Goal: Task Accomplishment & Management: Manage account settings

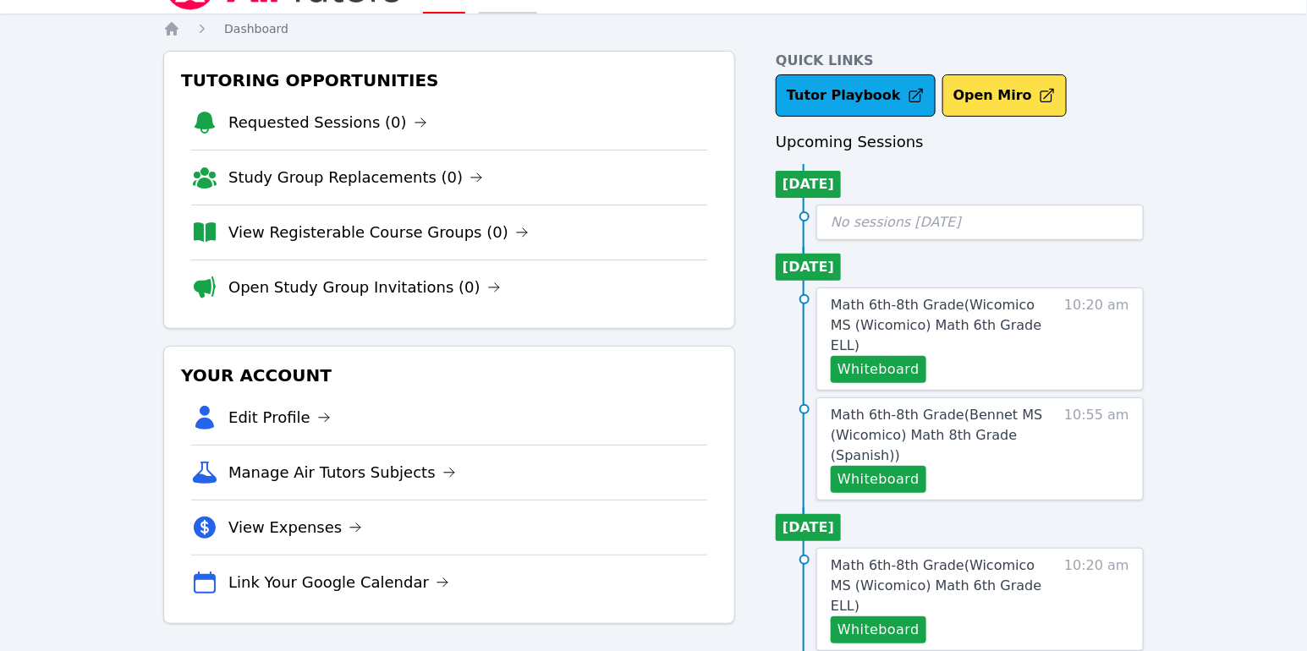
scroll to position [41, 0]
click at [896, 356] on button "Whiteboard" at bounding box center [879, 369] width 96 height 27
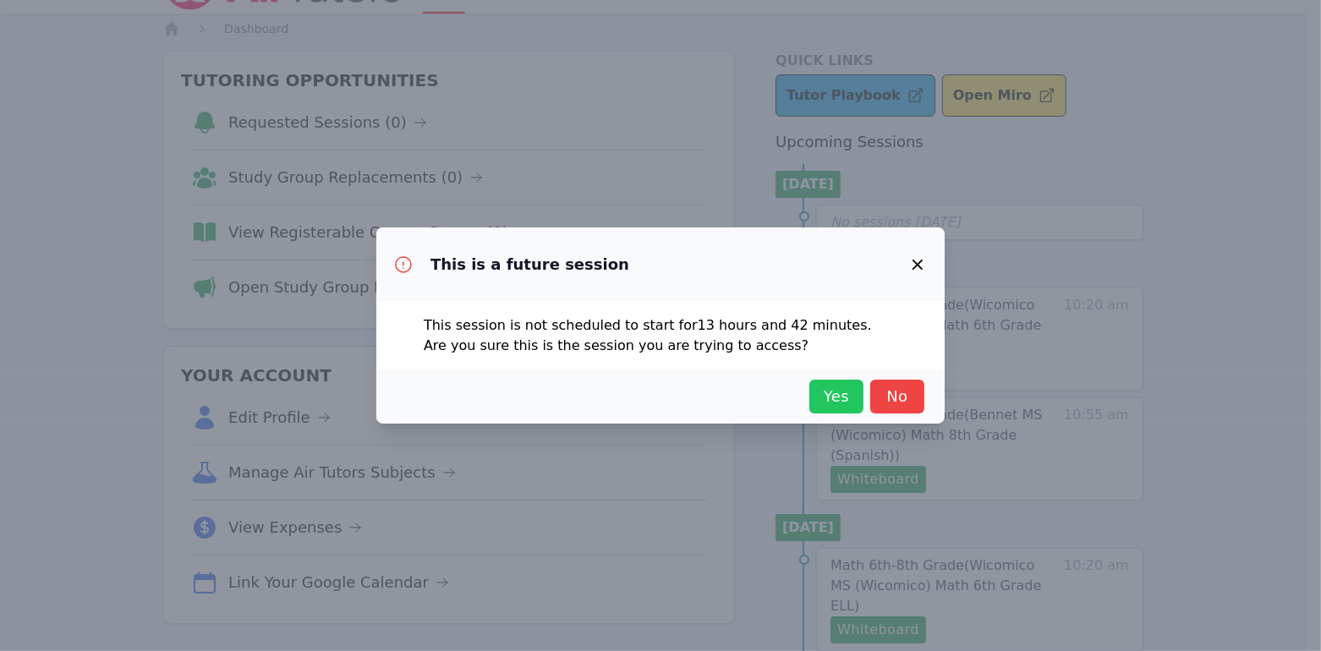
click at [848, 391] on span "Yes" at bounding box center [836, 397] width 37 height 24
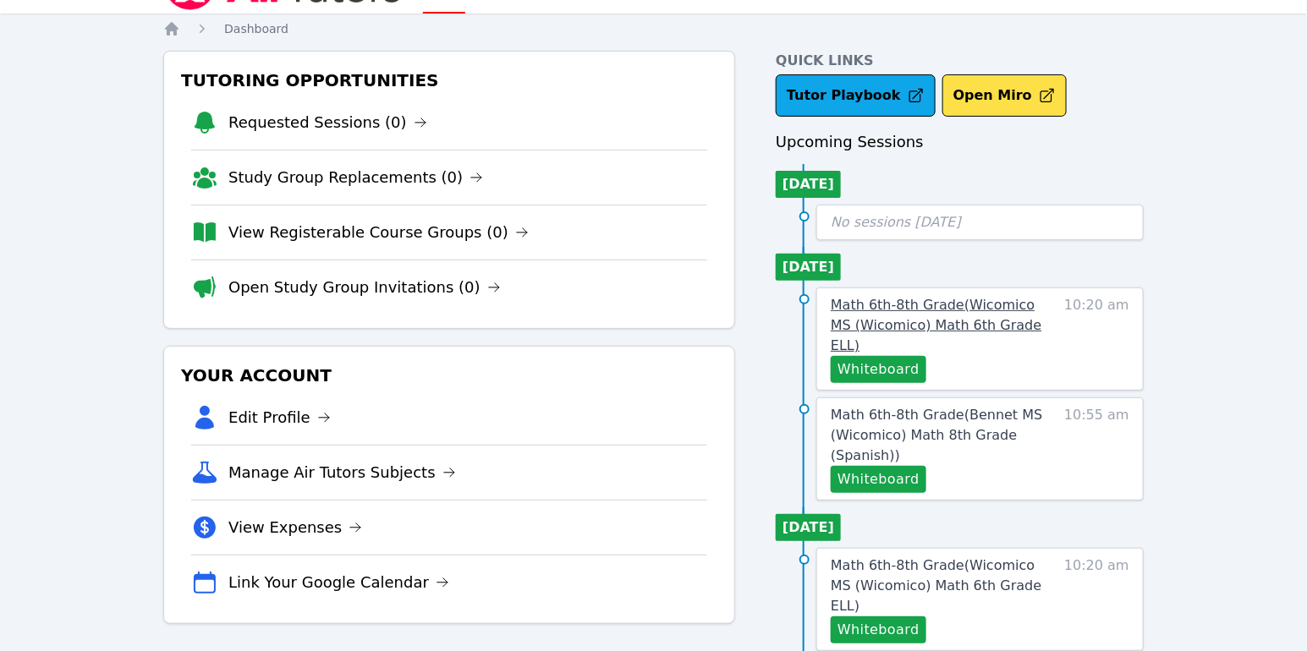
click at [968, 310] on span "Math 6th-8th Grade ( Wicomico MS (Wicomico) Math 6th Grade ELL )" at bounding box center [936, 325] width 211 height 57
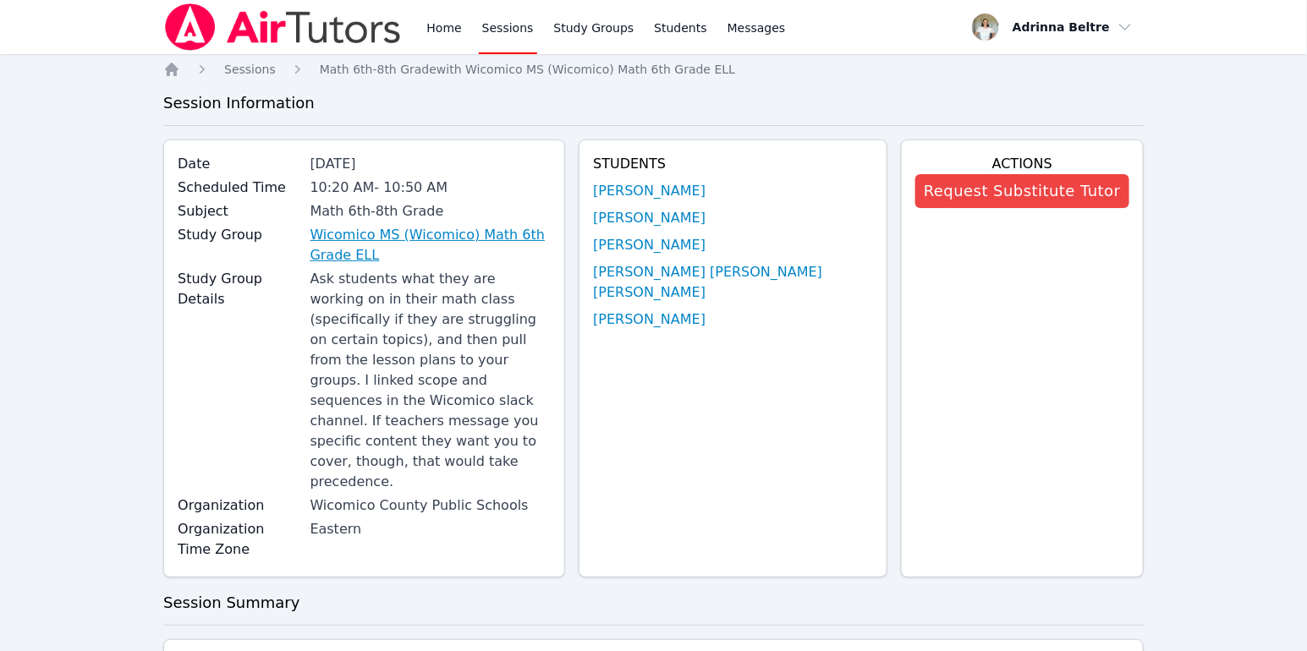
click at [530, 234] on link "Wicomico MS (Wicomico) Math 6th Grade ELL" at bounding box center [430, 245] width 241 height 41
click at [513, 30] on link "Sessions" at bounding box center [508, 27] width 58 height 54
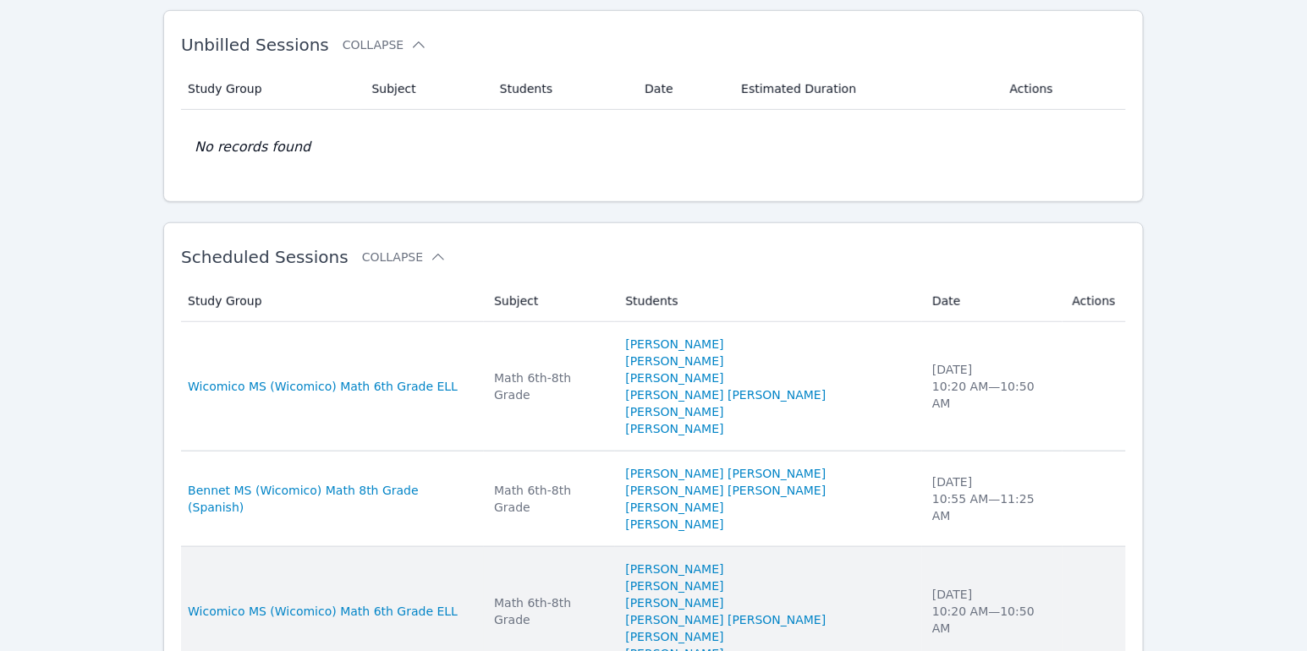
scroll to position [482, 0]
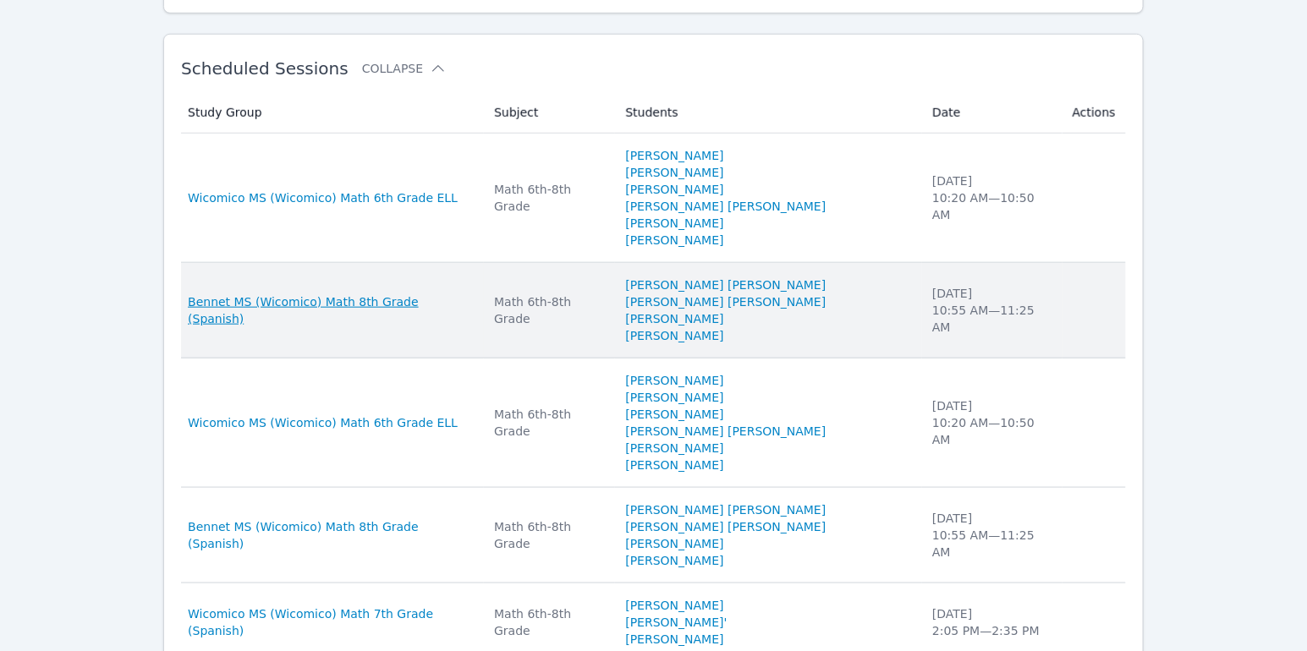
click at [442, 294] on span "Bennet MS (Wicomico) Math 8th Grade (Spanish)" at bounding box center [331, 311] width 286 height 34
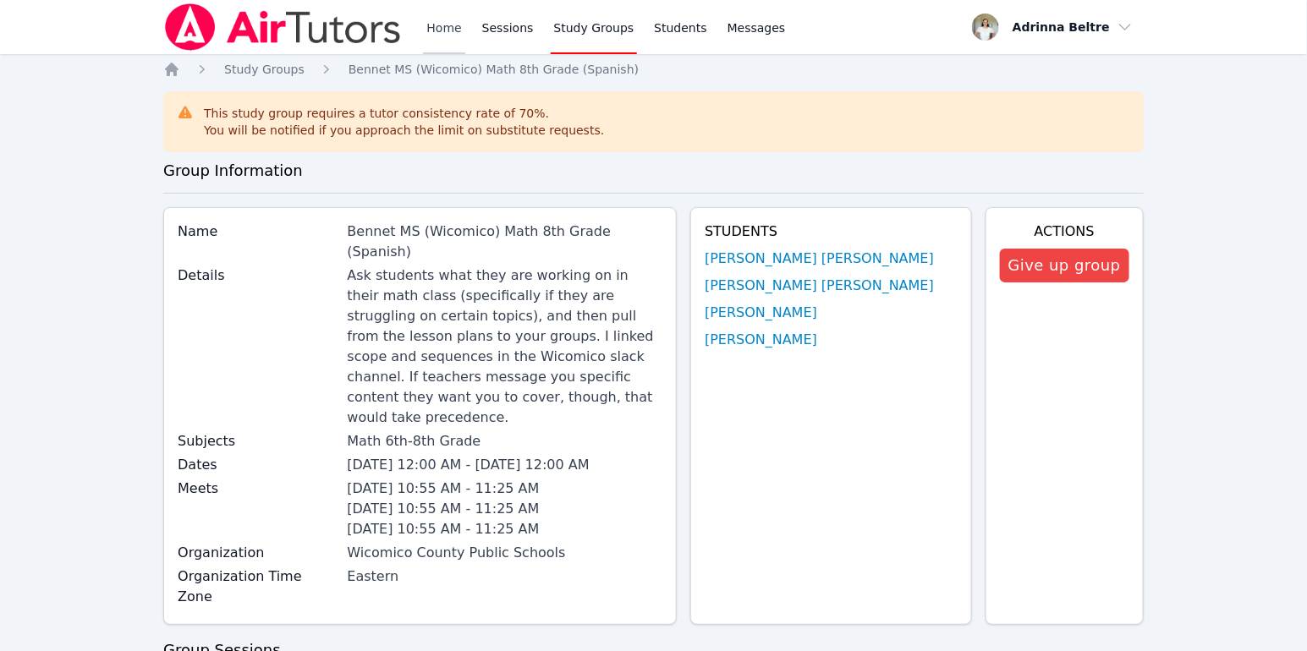
click at [427, 34] on link "Home" at bounding box center [443, 27] width 41 height 54
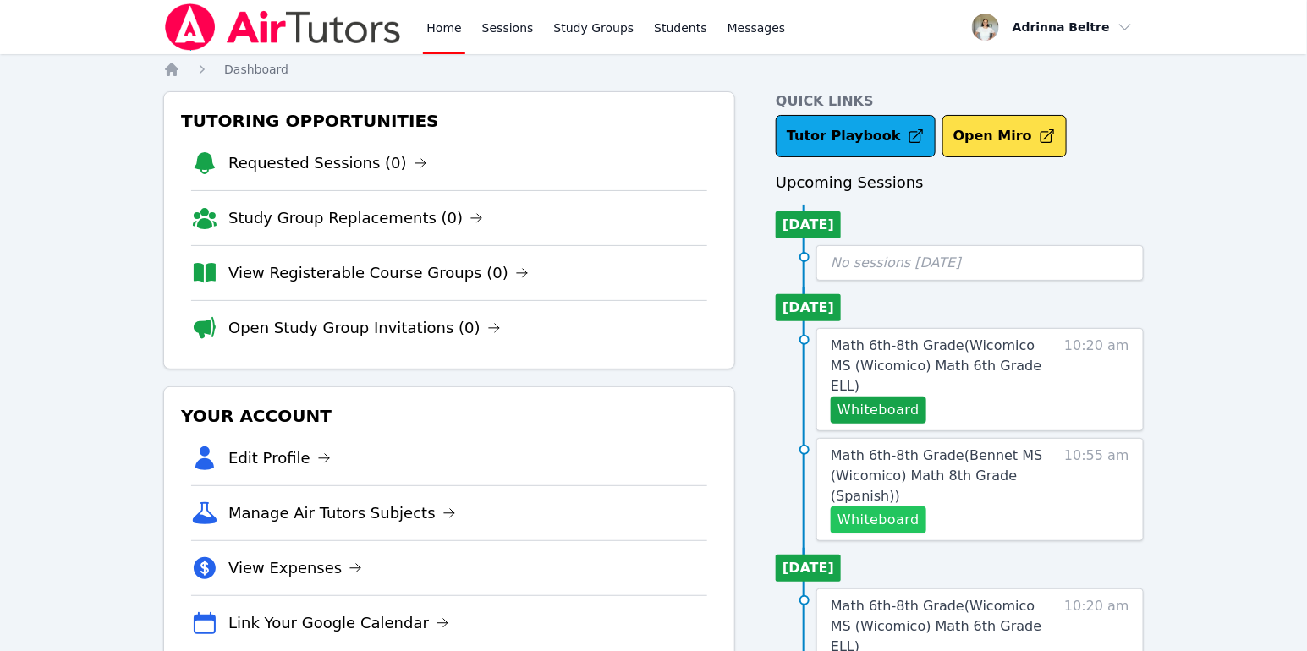
click at [888, 507] on button "Whiteboard" at bounding box center [879, 520] width 96 height 27
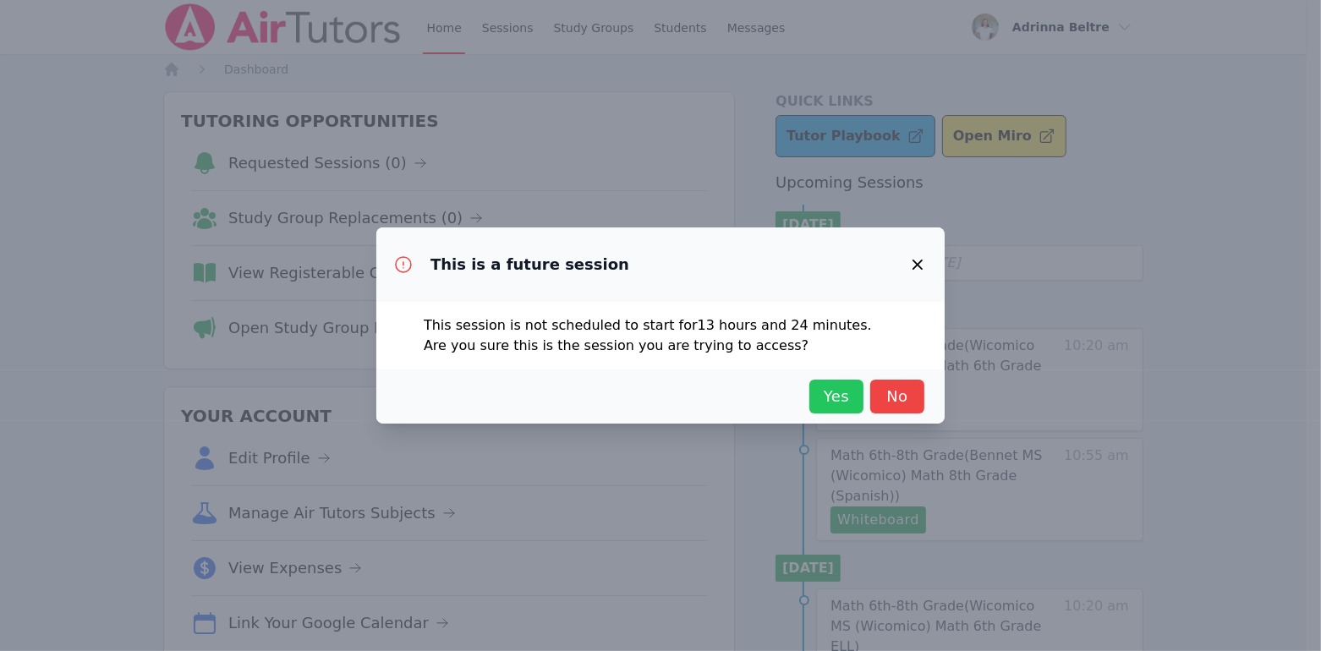
click at [818, 389] on span "Yes" at bounding box center [836, 397] width 37 height 24
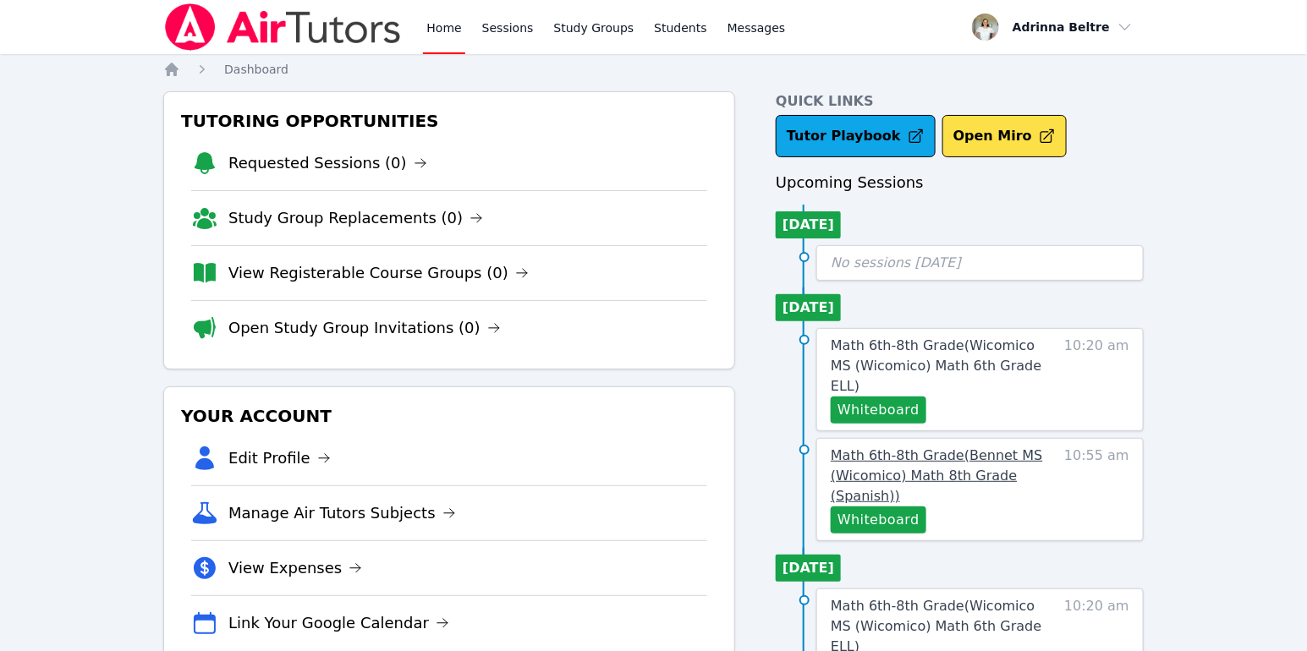
click at [903, 449] on span "Math 6th-8th Grade ( Bennet MS (Wicomico) Math 8th Grade (Spanish) )" at bounding box center [936, 475] width 211 height 57
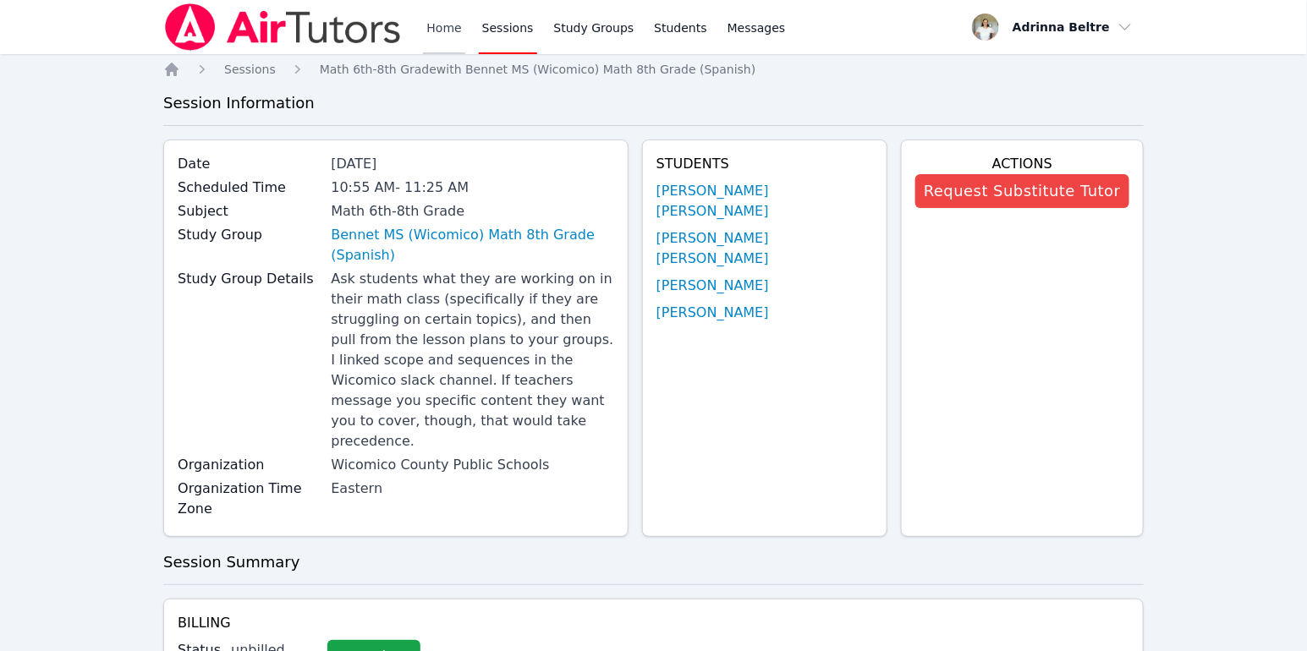
click at [436, 32] on link "Home" at bounding box center [443, 27] width 41 height 54
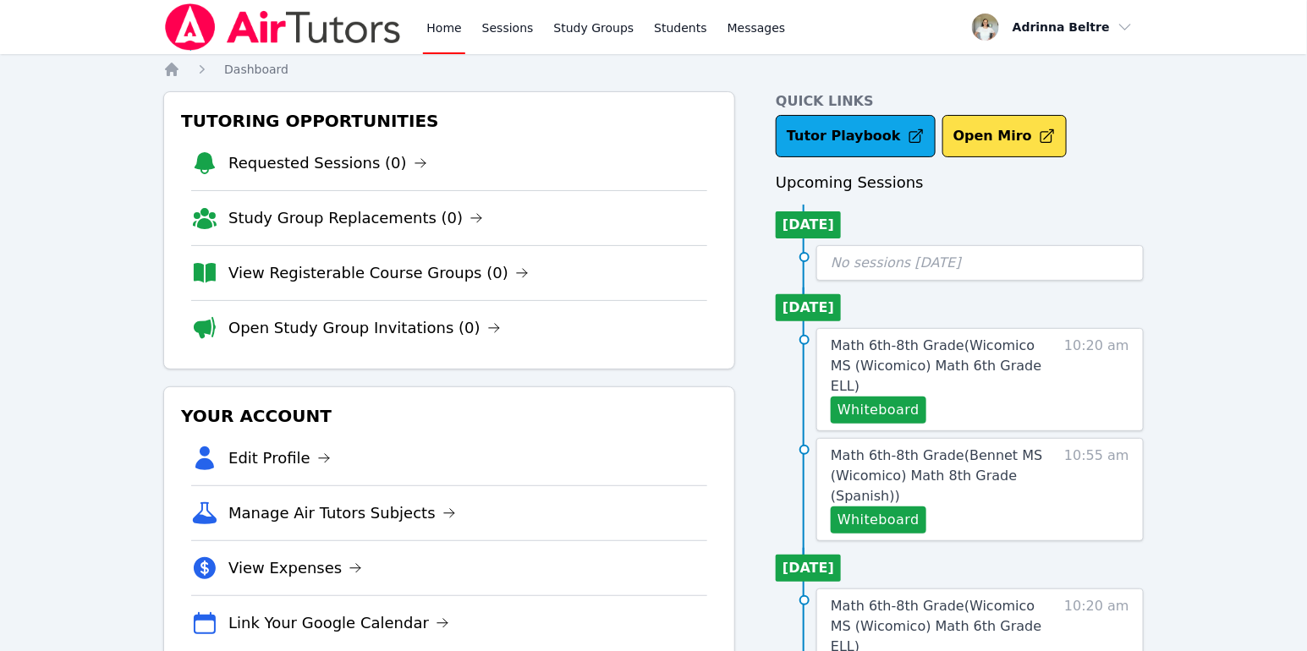
click at [964, 364] on span "Math 6th-8th Grade ( Wicomico MS (Wicomico) Math 6th Grade ELL )" at bounding box center [936, 365] width 211 height 57
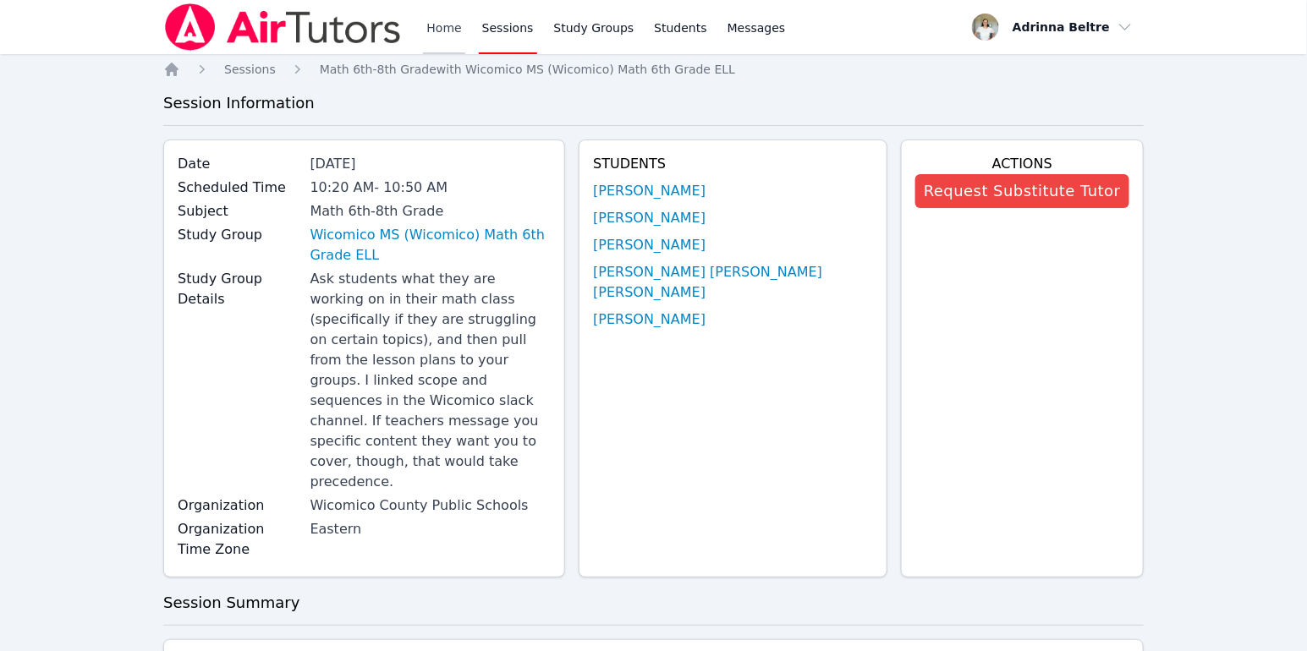
click at [447, 22] on link "Home" at bounding box center [443, 27] width 41 height 54
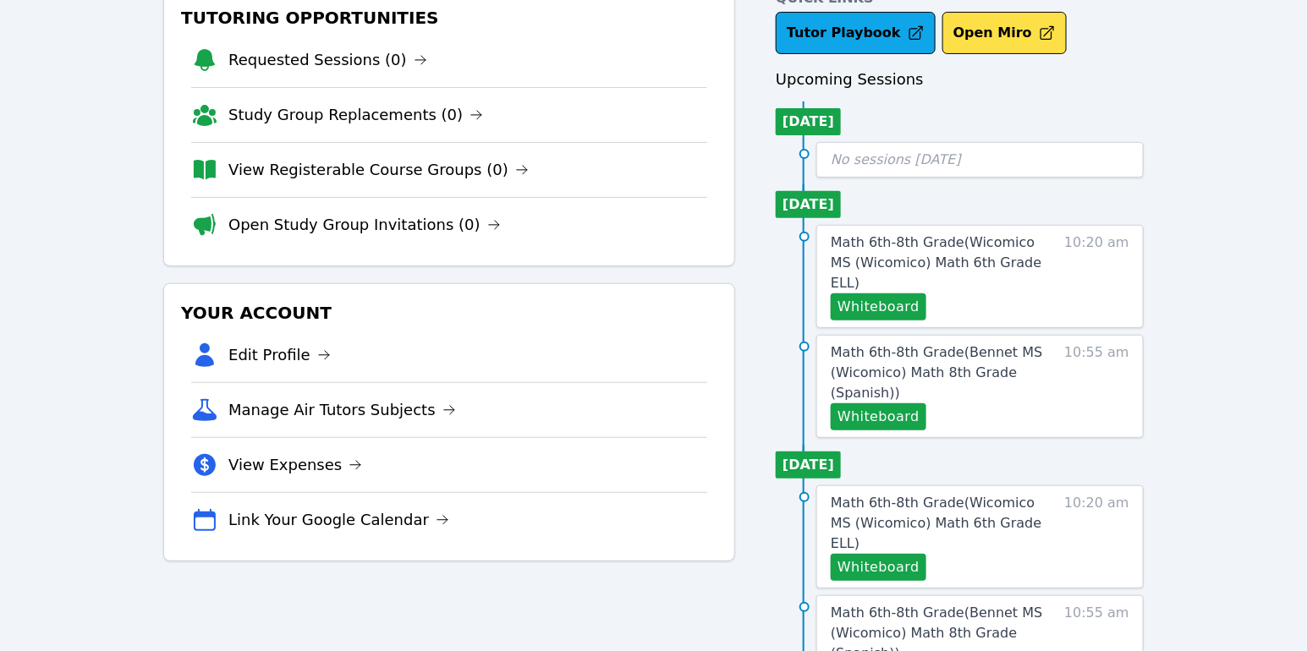
scroll to position [102, 0]
